Goal: Navigation & Orientation: Find specific page/section

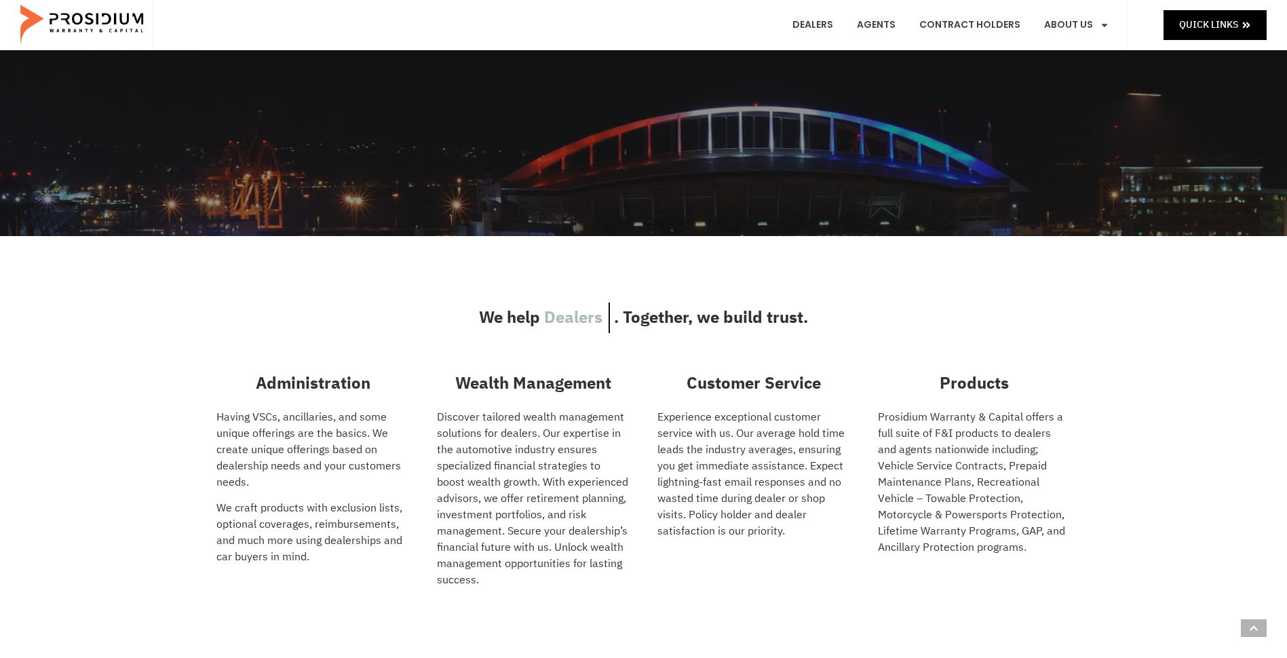
scroll to position [407, 0]
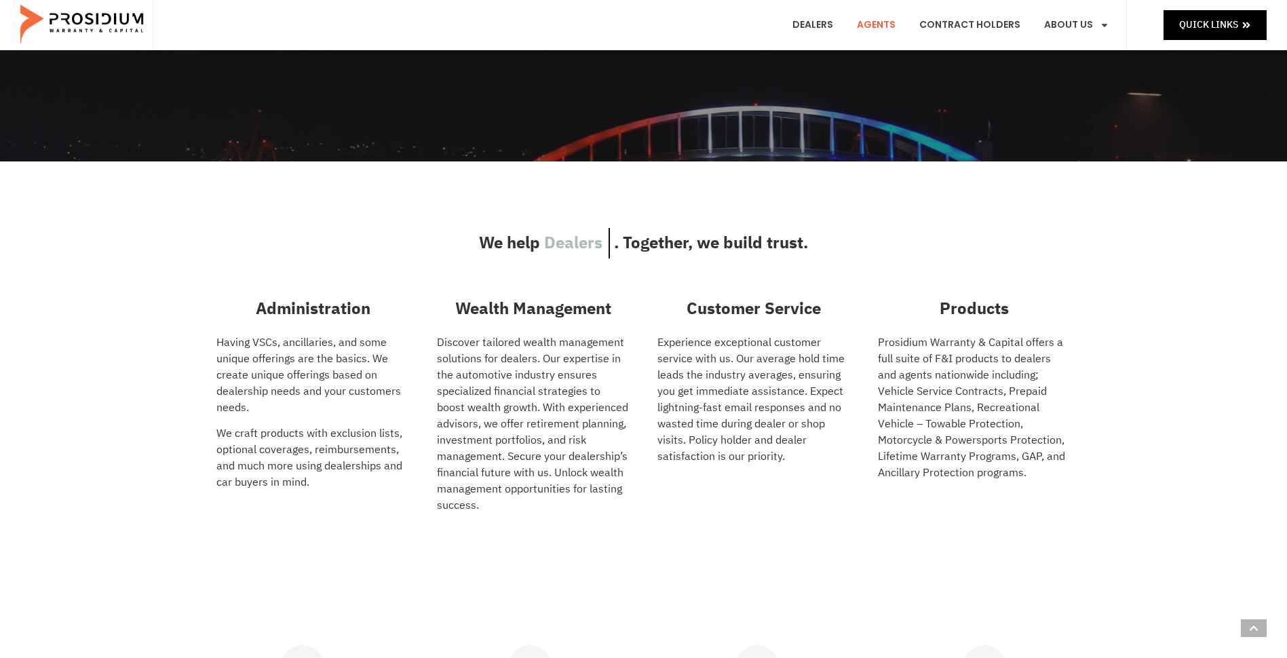
drag, startPoint x: 884, startPoint y: 26, endPoint x: 867, endPoint y: 30, distance: 17.3
click at [884, 26] on link "Agents" at bounding box center [876, 25] width 59 height 50
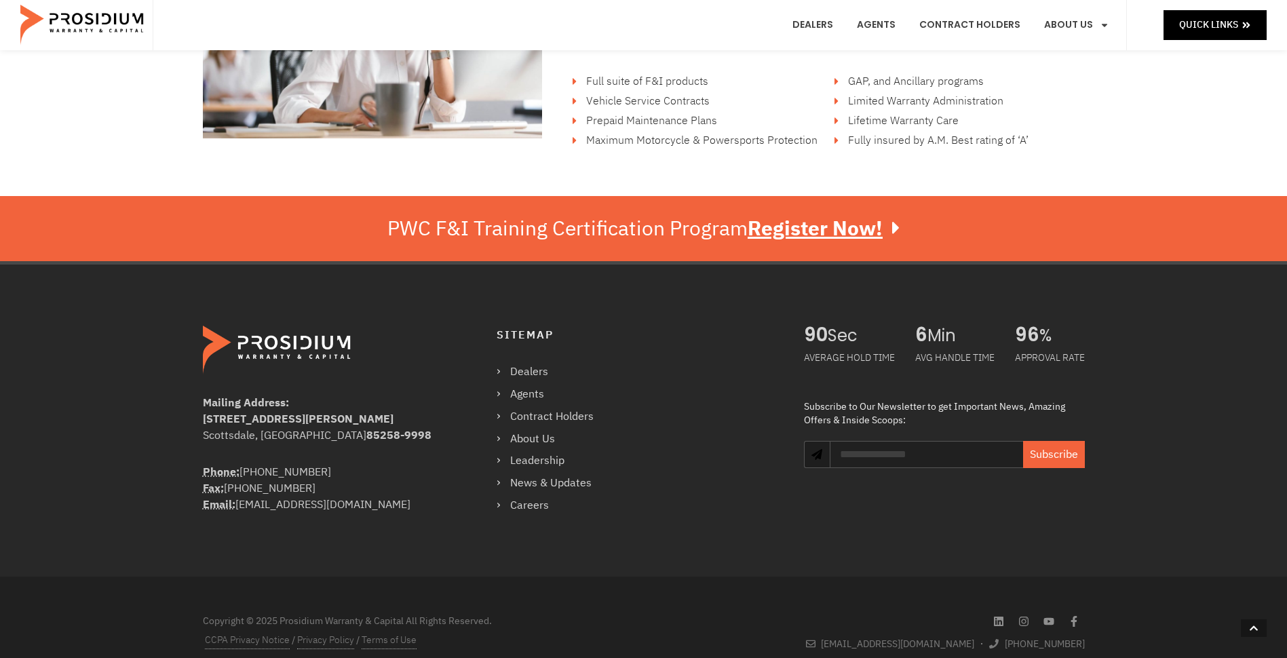
scroll to position [2310, 0]
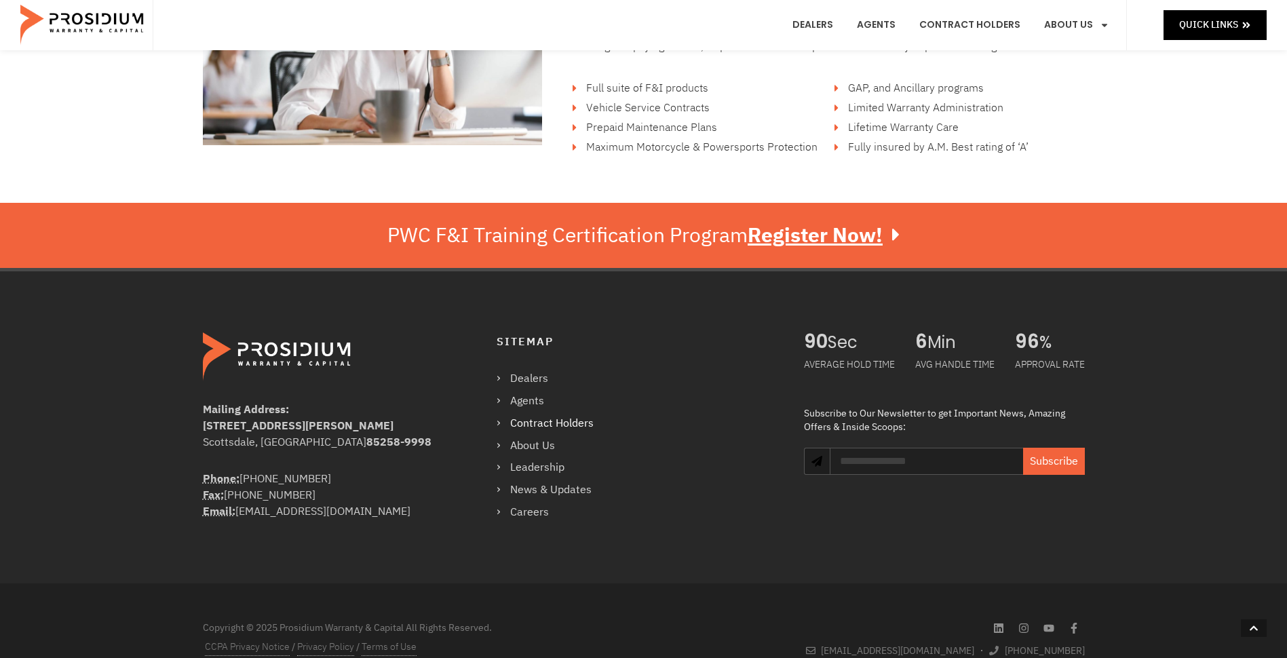
click at [550, 423] on link "Contract Holders" at bounding box center [552, 424] width 111 height 20
